Goal: Information Seeking & Learning: Check status

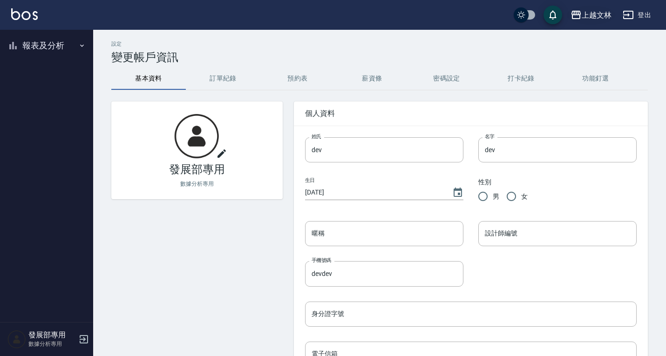
click at [602, 13] on div "上越文林" at bounding box center [597, 15] width 30 height 12
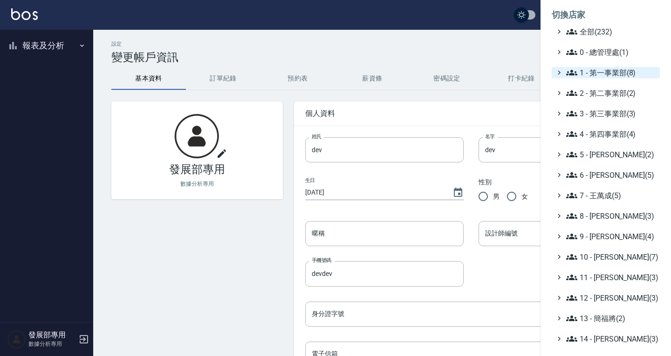
click at [607, 74] on span "1 - 第一事業部(8)" at bounding box center [611, 72] width 90 height 11
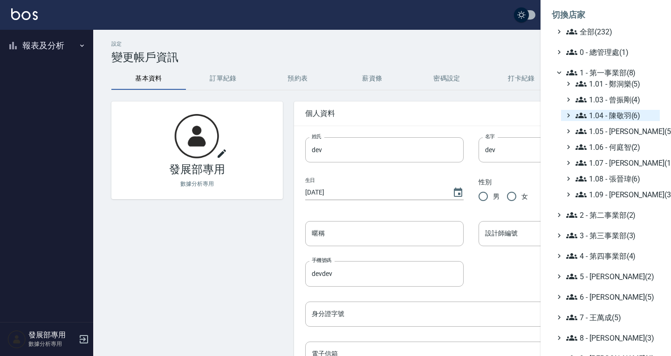
click at [626, 119] on span "1.04 - 陳敬羽(6)" at bounding box center [615, 115] width 81 height 11
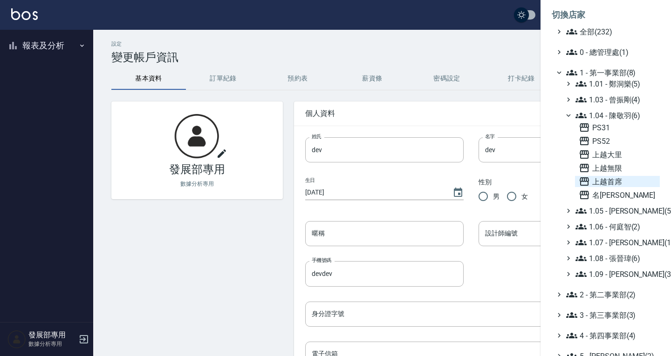
click at [615, 183] on span "上越首席" at bounding box center [617, 181] width 77 height 11
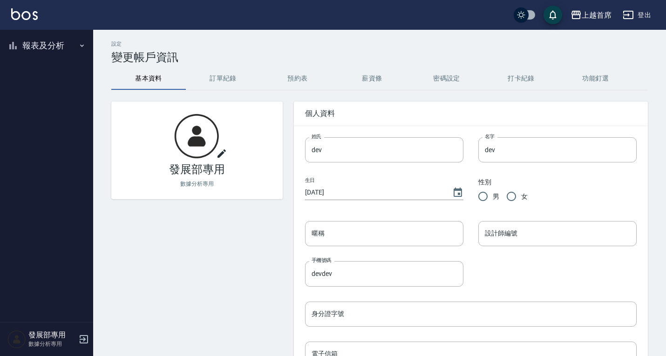
click at [45, 45] on button "報表及分析" at bounding box center [47, 46] width 86 height 24
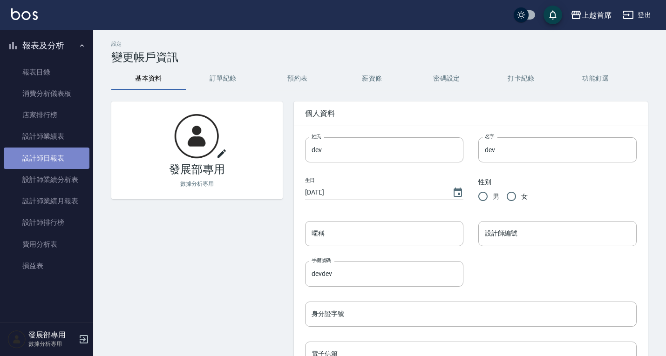
click at [58, 156] on link "設計師日報表" at bounding box center [47, 158] width 86 height 21
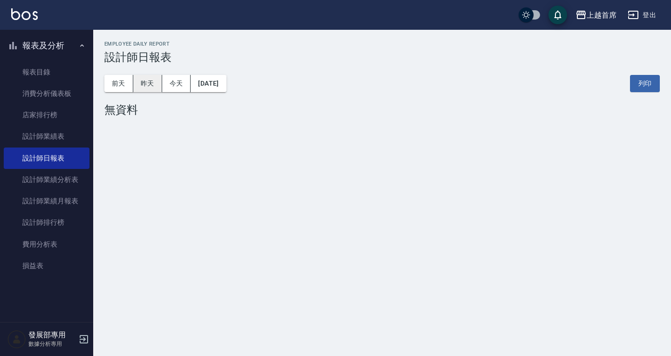
click at [151, 83] on button "昨天" at bounding box center [147, 83] width 29 height 17
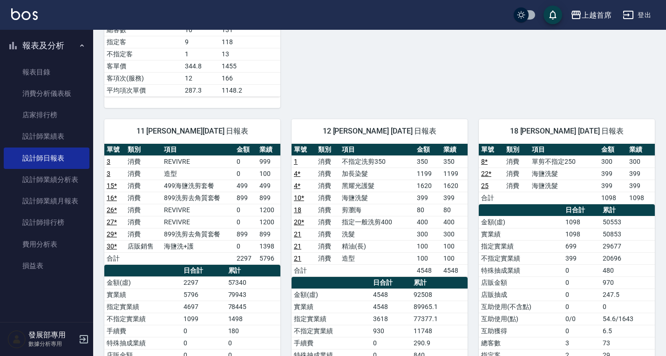
scroll to position [419, 0]
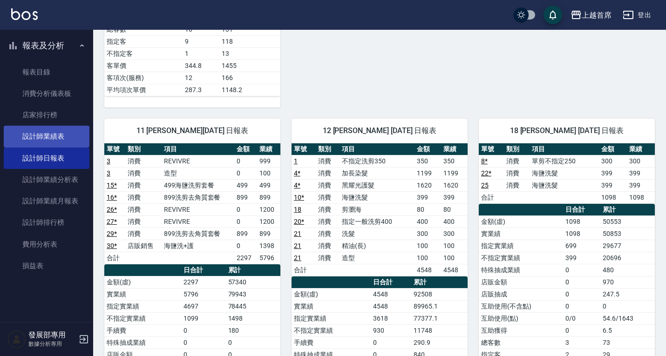
click at [44, 134] on link "設計師業績表" at bounding box center [47, 136] width 86 height 21
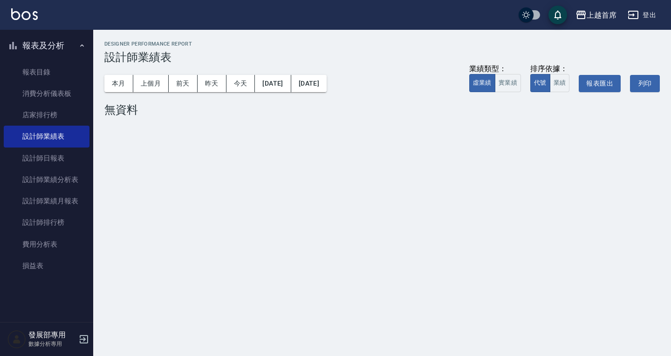
click at [115, 87] on button "本月" at bounding box center [118, 83] width 29 height 17
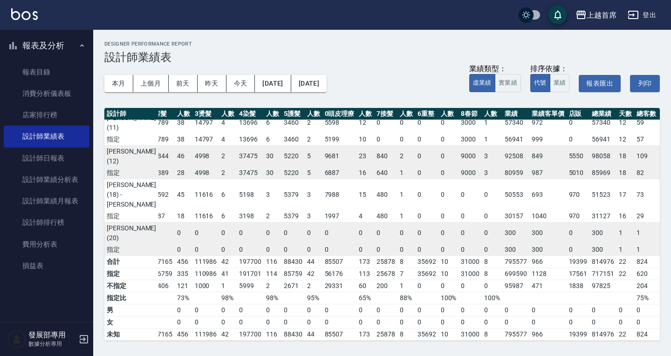
scroll to position [312, 52]
click at [607, 14] on div "上越首席" at bounding box center [602, 15] width 30 height 12
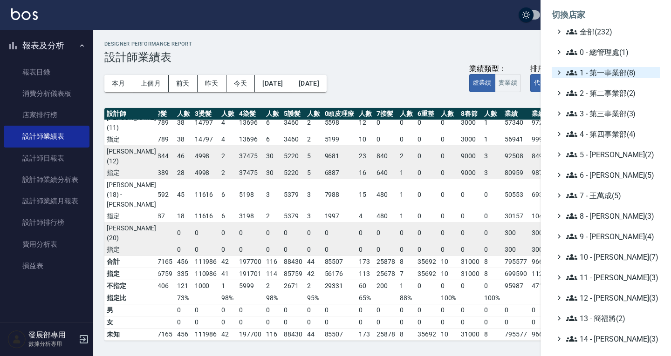
click at [618, 71] on span "1 - 第一事業部(8)" at bounding box center [611, 72] width 90 height 11
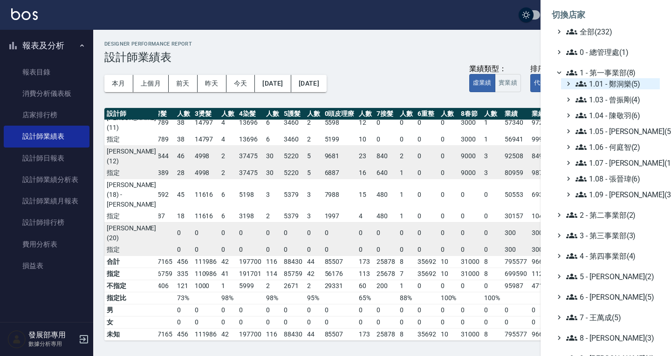
click at [611, 85] on span "1.01 - 鄭洞樂(5)" at bounding box center [615, 83] width 81 height 11
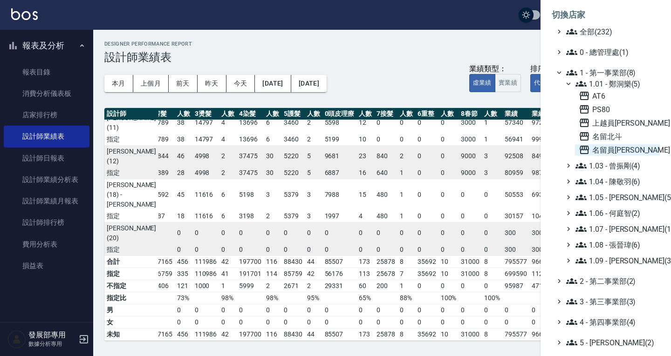
click at [615, 150] on span "名留員林中正" at bounding box center [617, 149] width 77 height 11
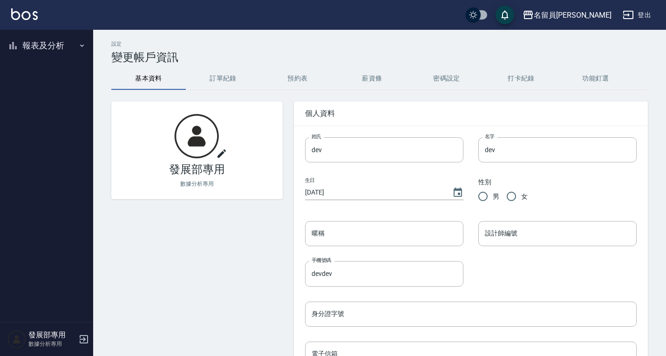
click at [57, 47] on button "報表及分析" at bounding box center [47, 46] width 86 height 24
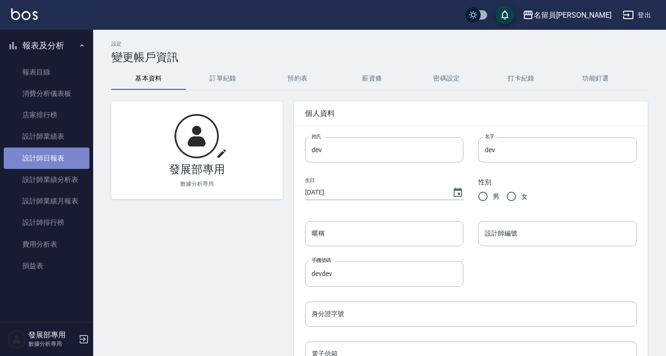
click at [65, 164] on link "設計師日報表" at bounding box center [47, 158] width 86 height 21
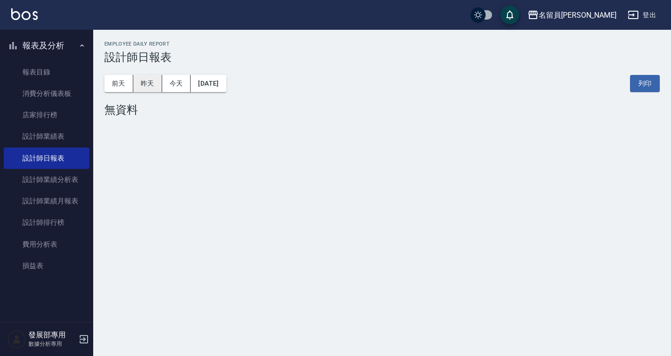
click at [150, 78] on button "昨天" at bounding box center [147, 83] width 29 height 17
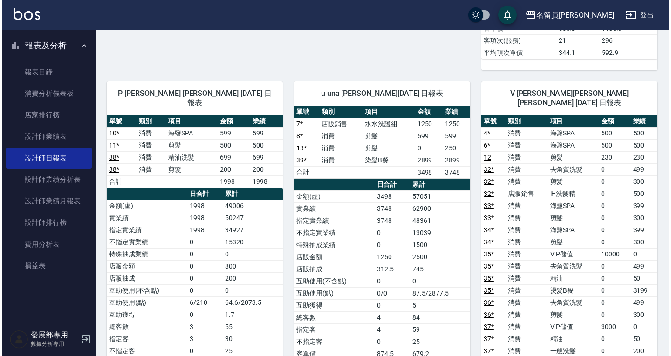
scroll to position [366, 0]
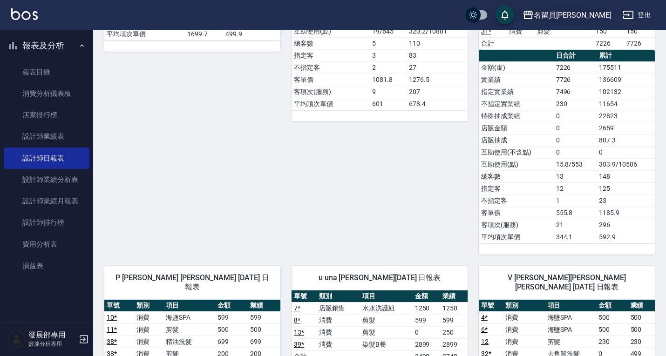
click at [572, 12] on div "名留員林中正" at bounding box center [573, 15] width 78 height 12
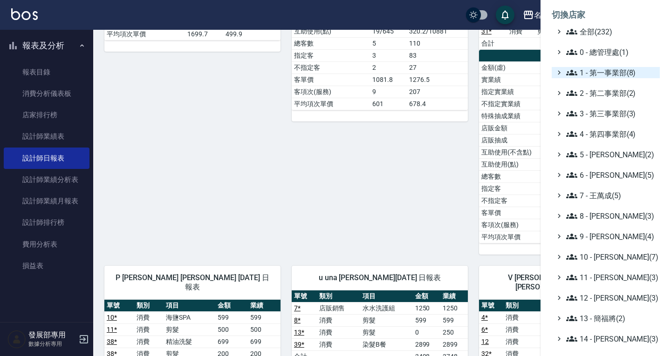
click at [606, 71] on span "1 - 第一事業部(8)" at bounding box center [611, 72] width 90 height 11
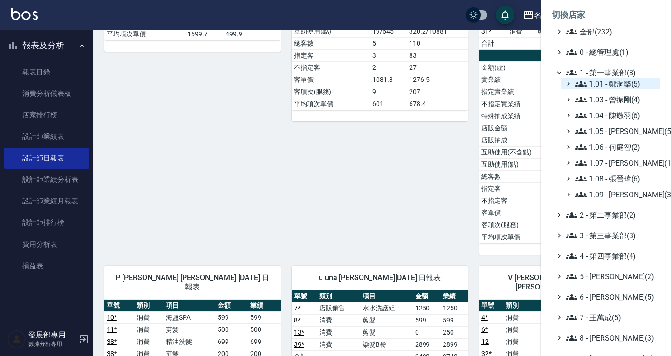
click at [609, 88] on span "1.01 - 鄭洞樂(5)" at bounding box center [615, 83] width 81 height 11
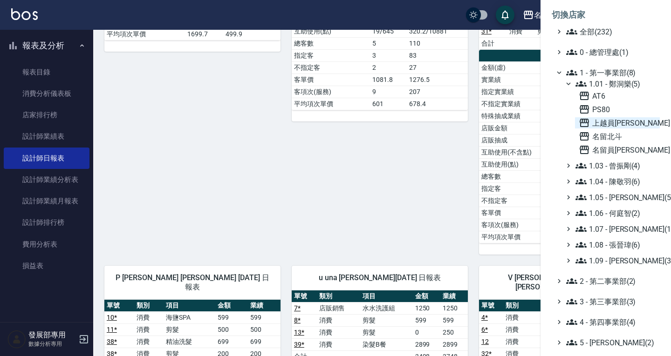
click at [616, 123] on span "上越員林" at bounding box center [617, 122] width 77 height 11
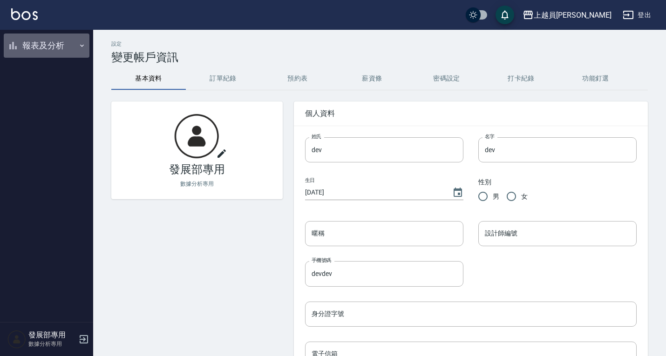
click at [36, 48] on button "報表及分析" at bounding box center [47, 46] width 86 height 24
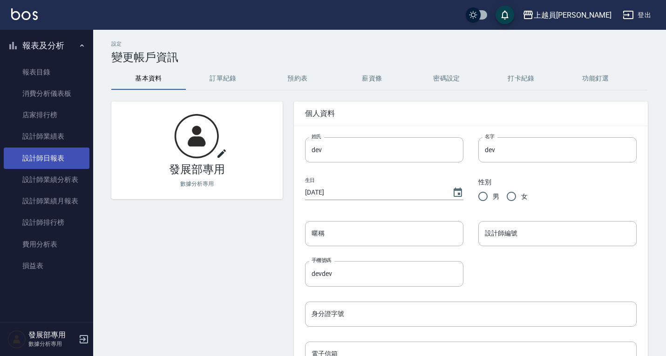
click at [43, 150] on link "設計師日報表" at bounding box center [47, 158] width 86 height 21
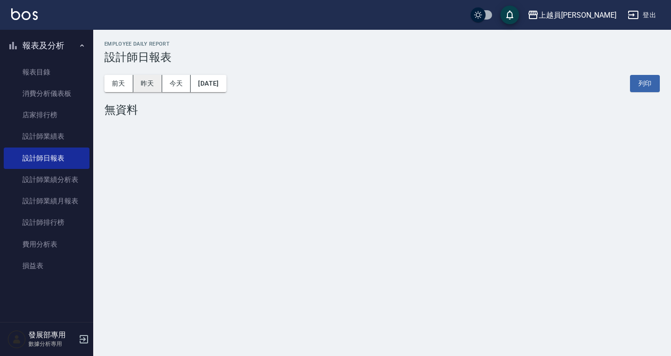
click at [141, 83] on button "昨天" at bounding box center [147, 83] width 29 height 17
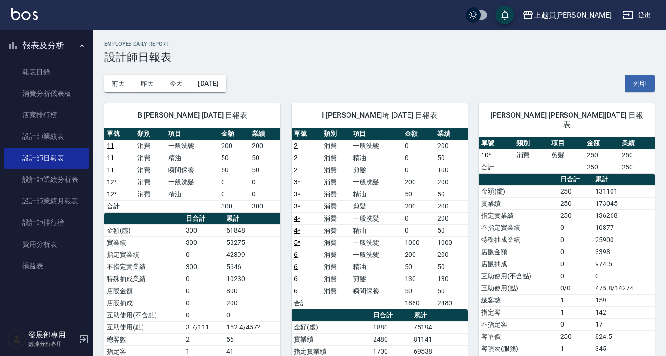
click at [599, 11] on div "上越員[PERSON_NAME]" at bounding box center [573, 15] width 78 height 12
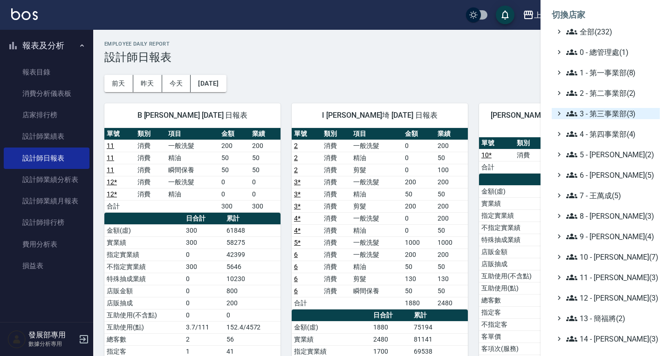
click at [606, 112] on span "3 - 第三事業部(3)" at bounding box center [611, 113] width 90 height 11
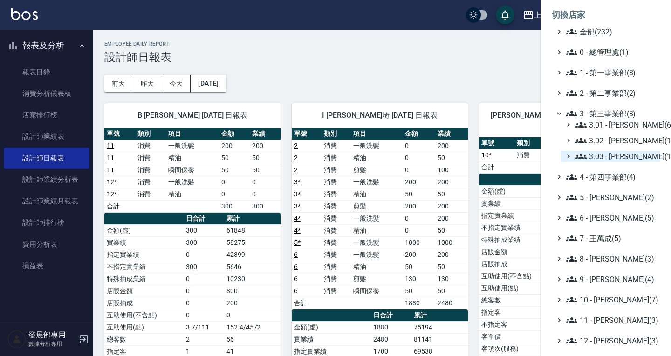
click at [609, 157] on span "3.03 - 張湘妮(1)" at bounding box center [615, 156] width 81 height 11
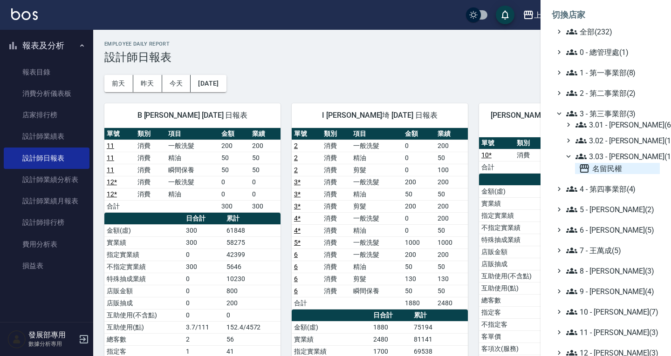
click at [605, 165] on span "名留民權" at bounding box center [617, 168] width 77 height 11
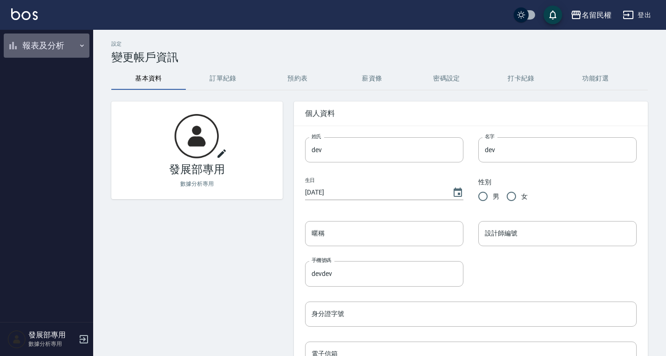
click at [29, 48] on button "報表及分析" at bounding box center [47, 46] width 86 height 24
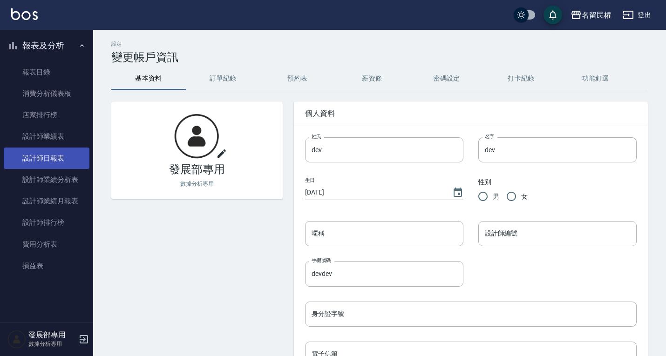
click at [51, 158] on link "設計師日報表" at bounding box center [47, 158] width 86 height 21
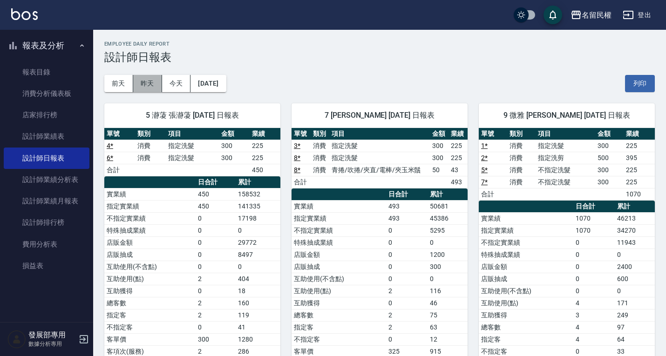
click at [150, 82] on button "昨天" at bounding box center [147, 83] width 29 height 17
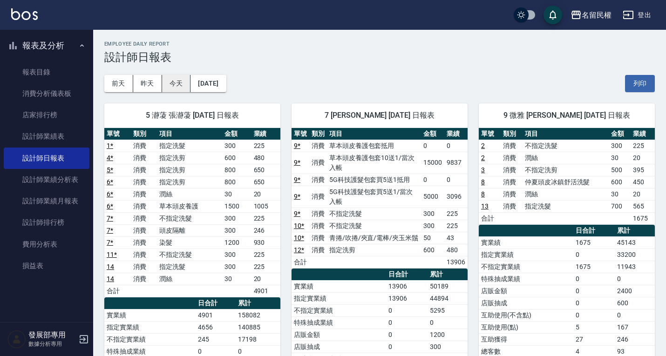
click at [167, 85] on button "今天" at bounding box center [176, 83] width 29 height 17
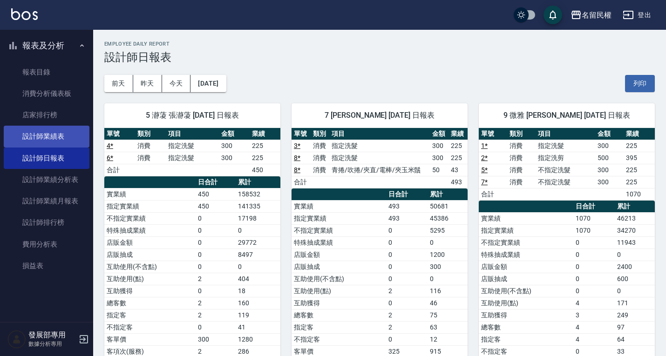
click at [53, 132] on link "設計師業績表" at bounding box center [47, 136] width 86 height 21
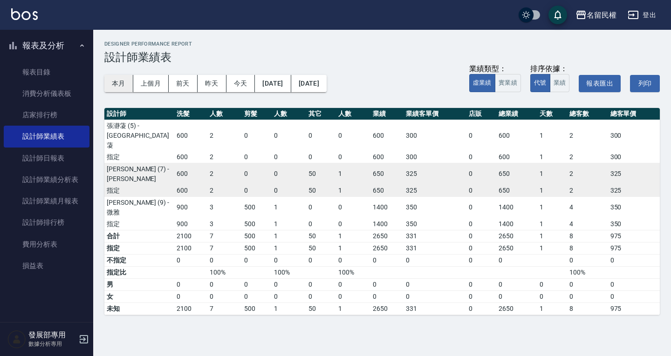
click at [129, 84] on button "本月" at bounding box center [118, 83] width 29 height 17
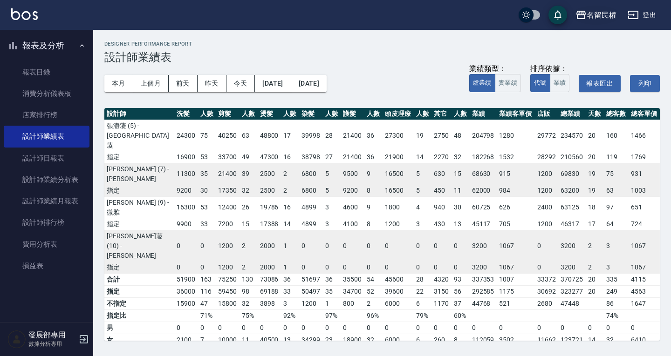
click at [590, 15] on div "名留民權" at bounding box center [602, 15] width 30 height 12
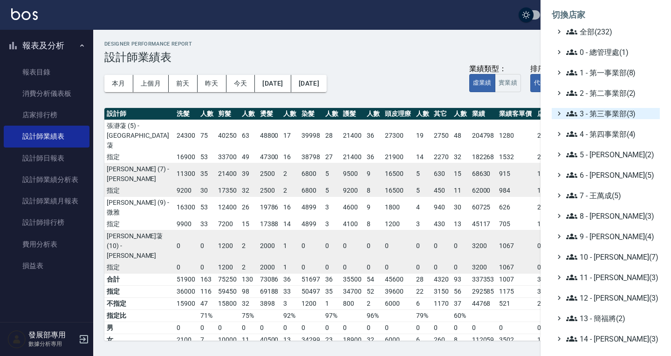
click at [607, 110] on span "3 - 第三事業部(3)" at bounding box center [611, 113] width 90 height 11
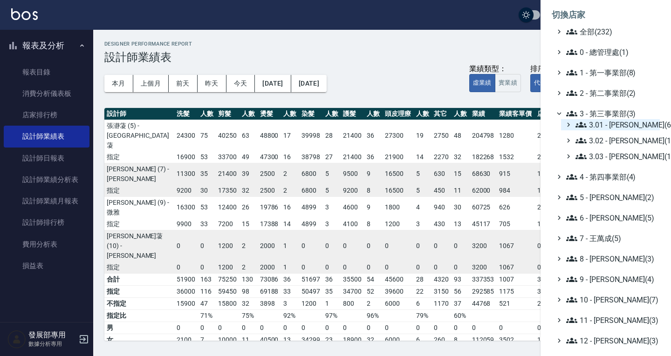
click at [603, 128] on span "3.01 - 蔡承翰(6)" at bounding box center [615, 124] width 81 height 11
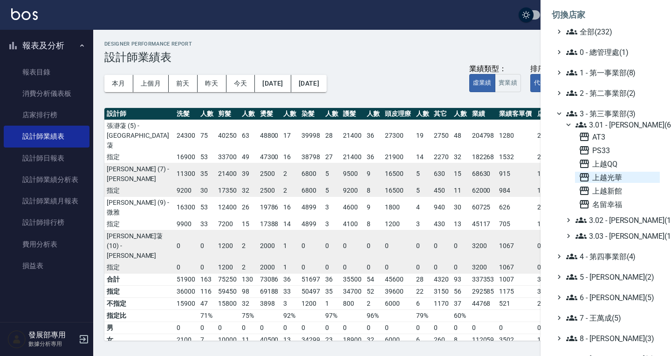
click at [606, 176] on span "上越光華" at bounding box center [617, 177] width 77 height 11
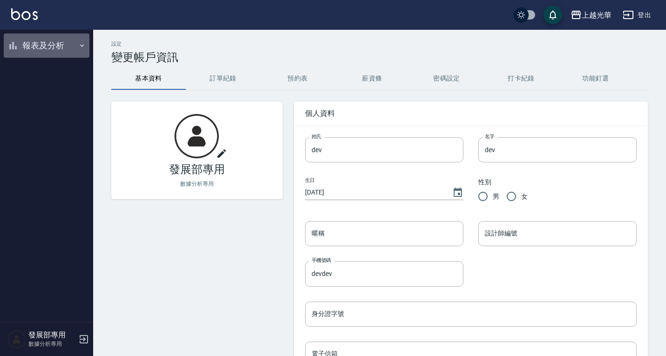
click at [46, 46] on button "報表及分析" at bounding box center [47, 46] width 86 height 24
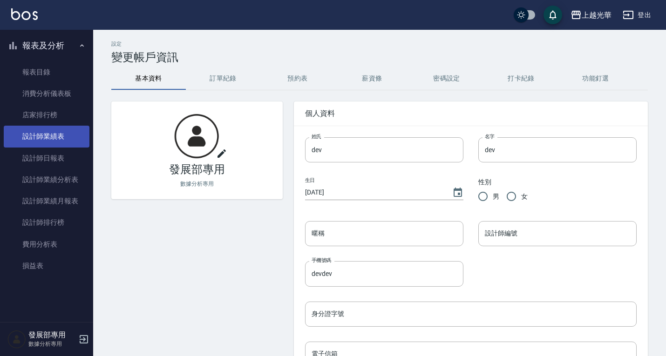
drag, startPoint x: 46, startPoint y: 156, endPoint x: 59, endPoint y: 135, distance: 24.9
click at [46, 156] on link "設計師日報表" at bounding box center [47, 158] width 86 height 21
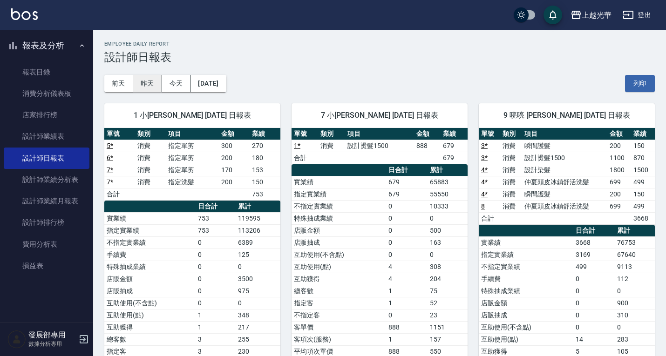
click at [150, 82] on button "昨天" at bounding box center [147, 83] width 29 height 17
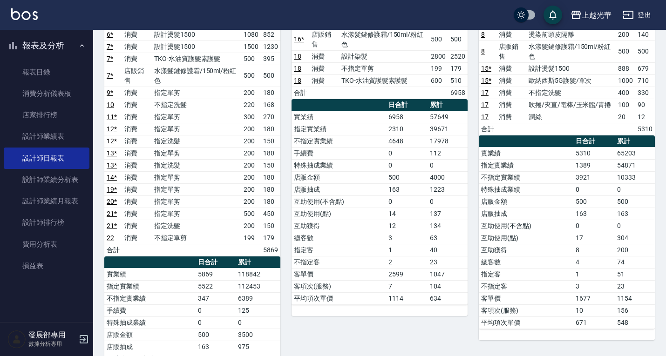
scroll to position [288, 0]
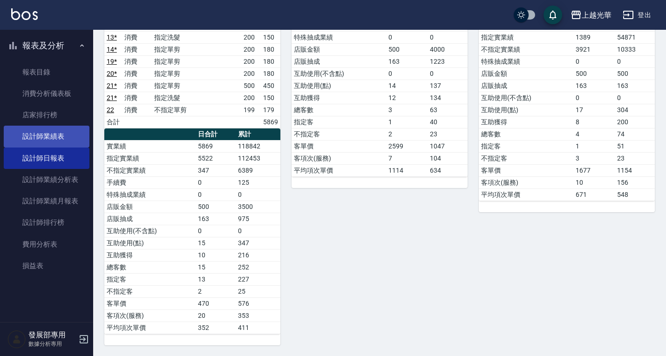
click at [40, 135] on link "設計師業績表" at bounding box center [47, 136] width 86 height 21
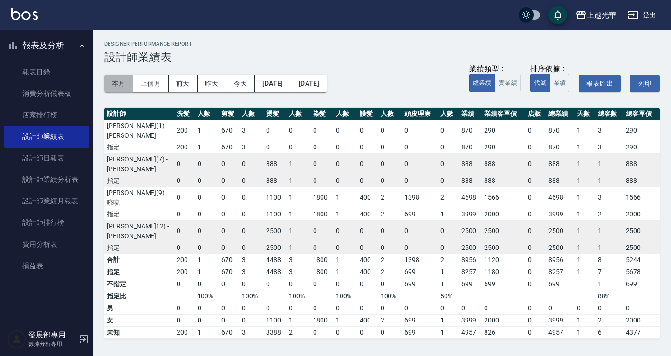
click at [130, 84] on button "本月" at bounding box center [118, 83] width 29 height 17
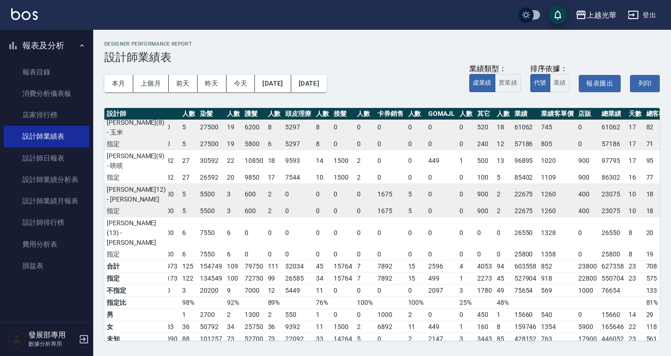
scroll to position [171, 97]
click at [587, 16] on button "上越光華" at bounding box center [596, 15] width 48 height 19
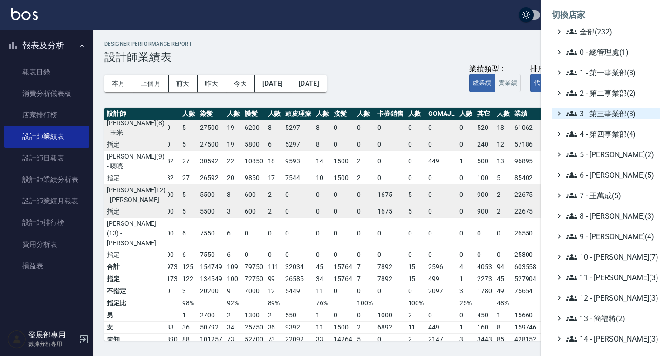
click at [595, 118] on span "3 - 第三事業部(3)" at bounding box center [611, 113] width 90 height 11
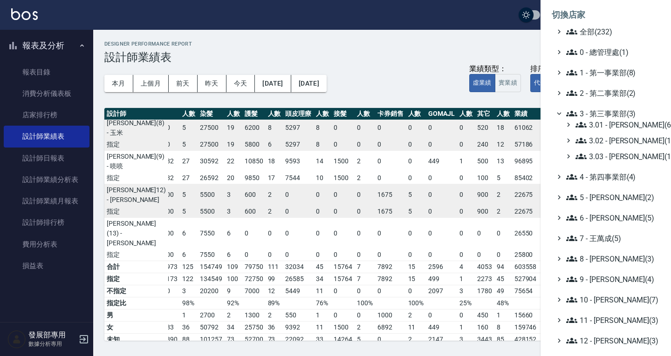
click at [593, 116] on span "3 - 第三事業部(3)" at bounding box center [611, 113] width 90 height 11
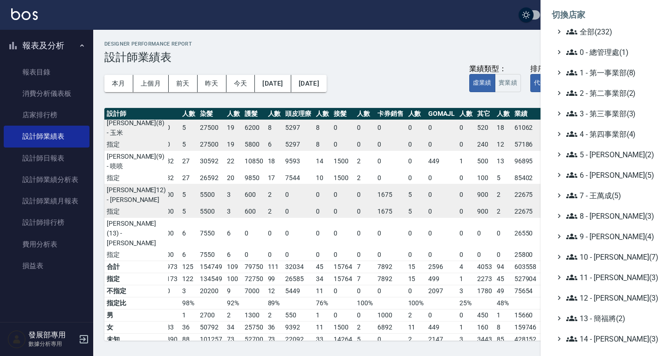
click at [589, 110] on span "3 - 第三事業部(3)" at bounding box center [611, 113] width 90 height 11
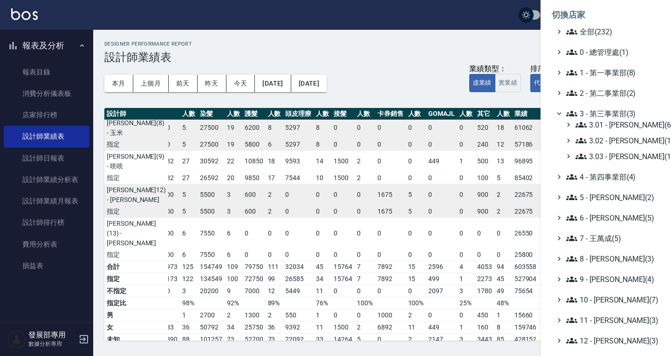
click at [589, 110] on span "3 - 第三事業部(3)" at bounding box center [611, 113] width 90 height 11
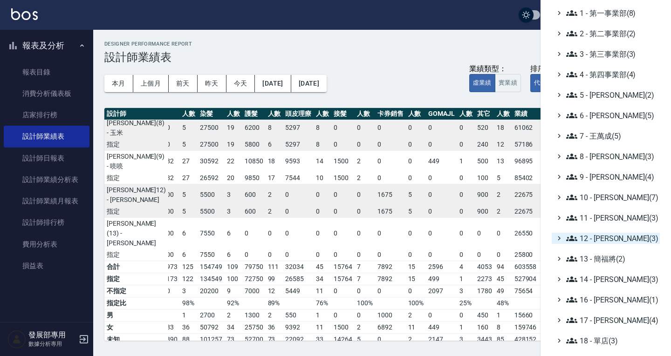
scroll to position [42, 0]
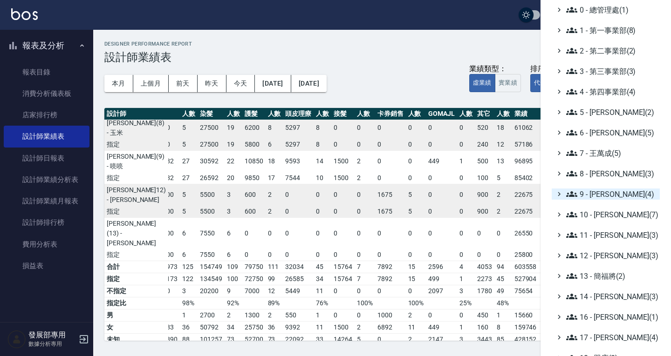
click at [607, 193] on span "9 - 何威言(4)" at bounding box center [611, 194] width 90 height 11
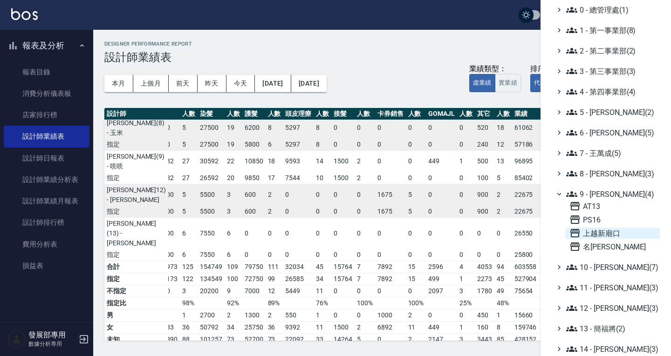
click at [603, 234] on span "上越新廟口" at bounding box center [612, 233] width 87 height 11
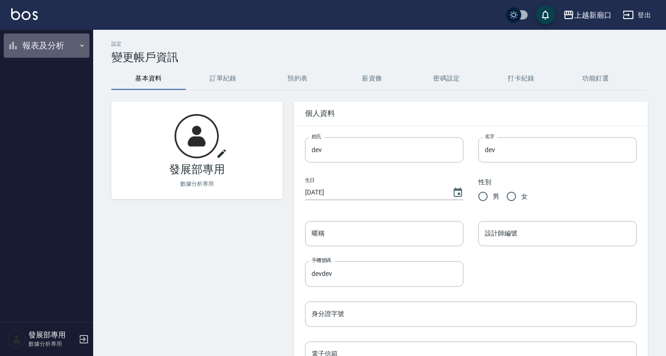
click at [48, 42] on button "報表及分析" at bounding box center [47, 46] width 86 height 24
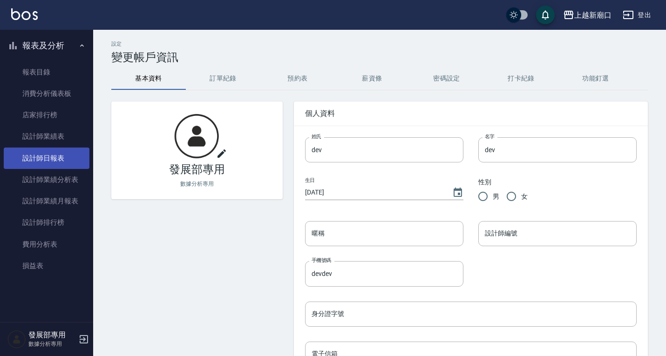
drag, startPoint x: 47, startPoint y: 163, endPoint x: 49, endPoint y: 157, distance: 5.6
click at [47, 163] on link "設計師日報表" at bounding box center [47, 158] width 86 height 21
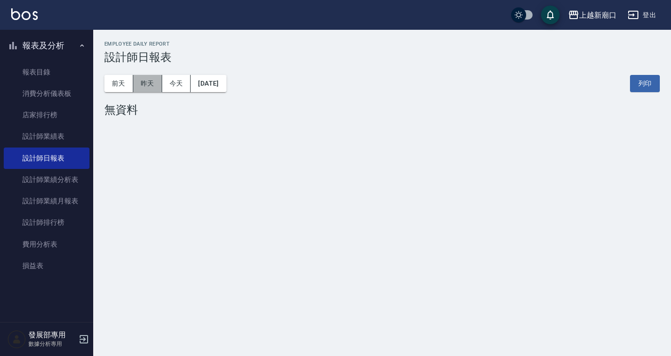
click at [150, 77] on button "昨天" at bounding box center [147, 83] width 29 height 17
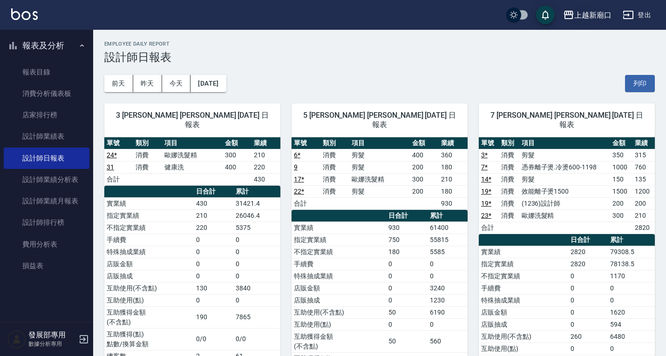
click at [582, 15] on div "上越新廟口" at bounding box center [592, 15] width 37 height 12
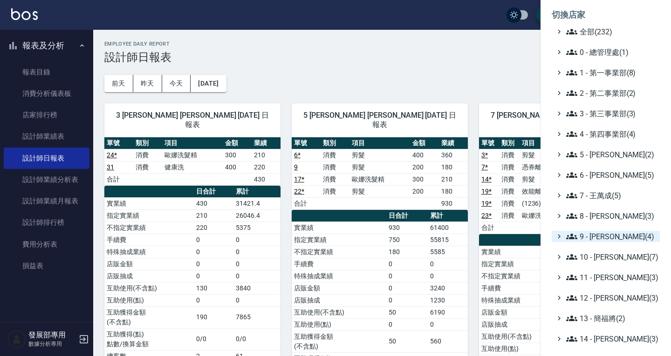
click at [598, 237] on span "9 - [PERSON_NAME](4)" at bounding box center [611, 236] width 90 height 11
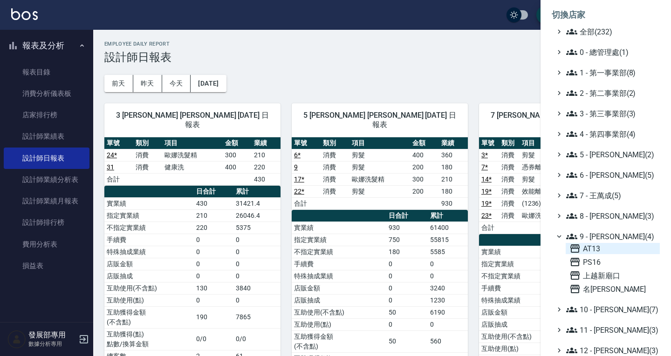
click at [598, 252] on span "AT13" at bounding box center [612, 248] width 87 height 11
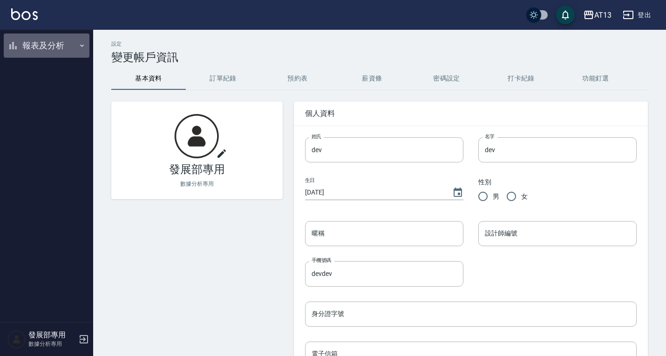
click at [34, 45] on button "報表及分析" at bounding box center [47, 46] width 86 height 24
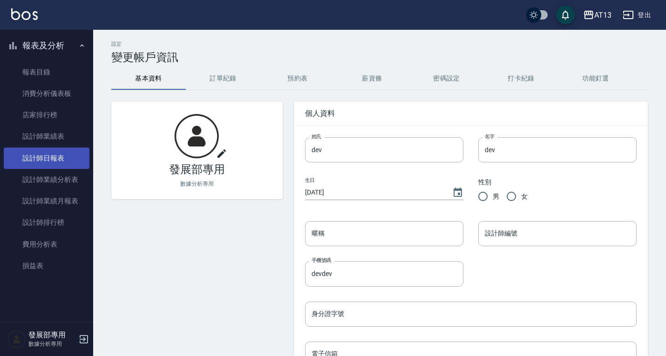
click at [62, 164] on link "設計師日報表" at bounding box center [47, 158] width 86 height 21
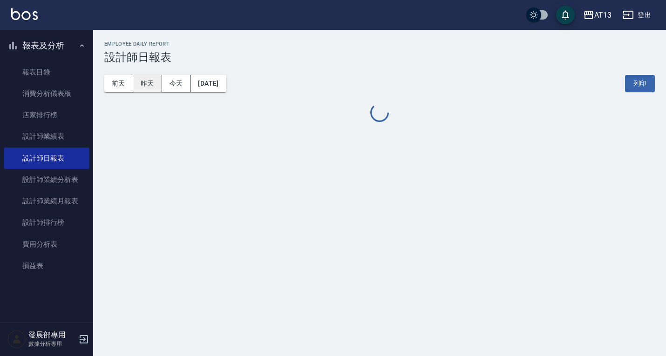
click at [152, 77] on button "昨天" at bounding box center [147, 83] width 29 height 17
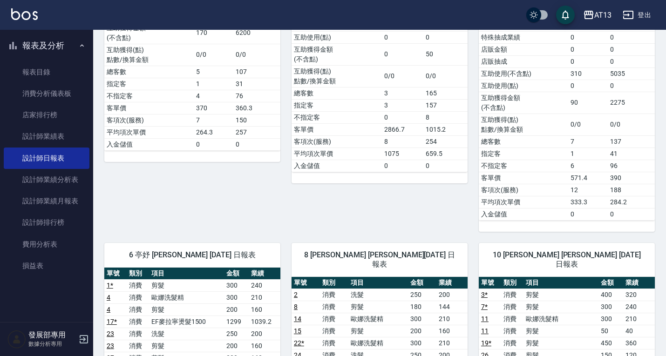
scroll to position [419, 0]
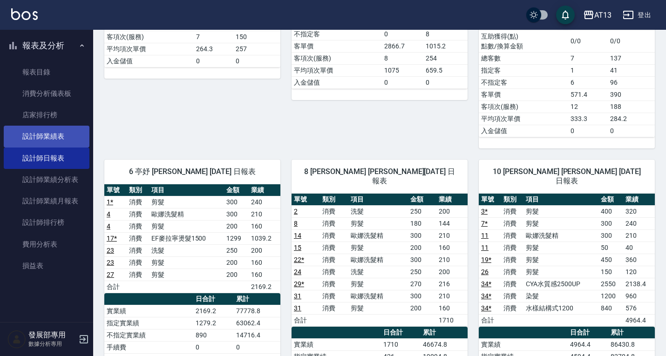
drag, startPoint x: 70, startPoint y: 131, endPoint x: 77, endPoint y: 127, distance: 8.8
click at [69, 131] on link "設計師業績表" at bounding box center [47, 136] width 86 height 21
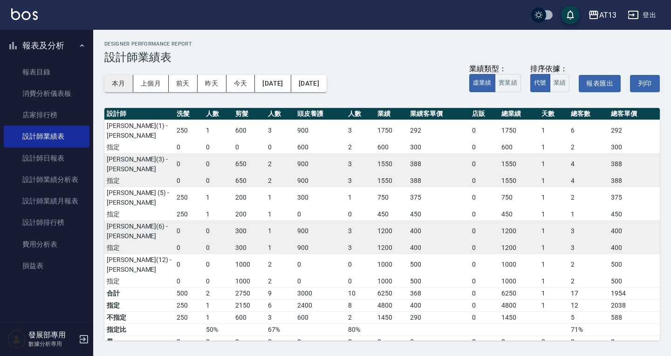
drag, startPoint x: 116, startPoint y: 76, endPoint x: 119, endPoint y: 88, distance: 11.9
click at [117, 76] on button "本月" at bounding box center [118, 83] width 29 height 17
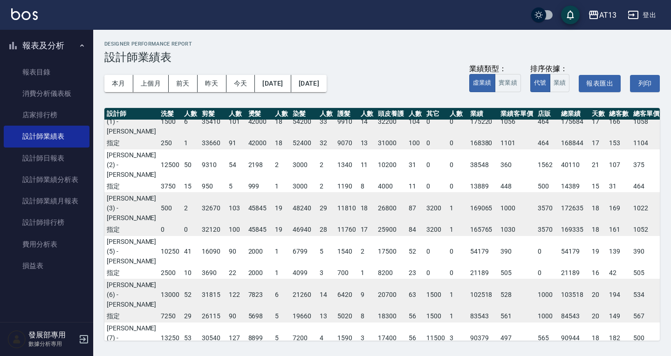
scroll to position [48, 0]
click at [141, 88] on button "上個月" at bounding box center [150, 83] width 35 height 17
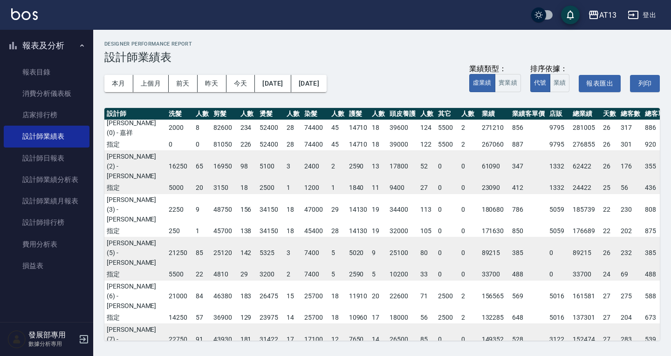
scroll to position [2, 0]
click at [119, 86] on button "本月" at bounding box center [118, 83] width 29 height 17
